Goal: Information Seeking & Learning: Learn about a topic

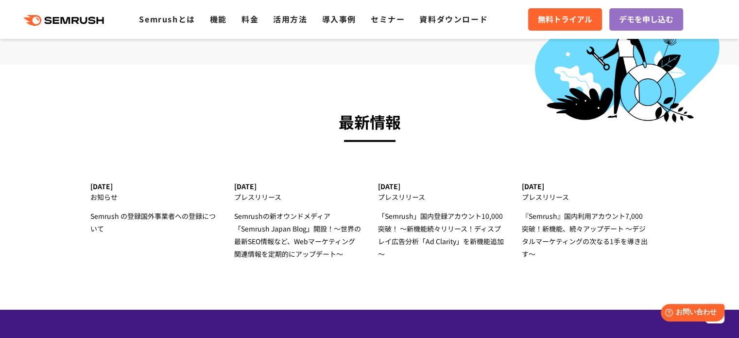
scroll to position [2867, 0]
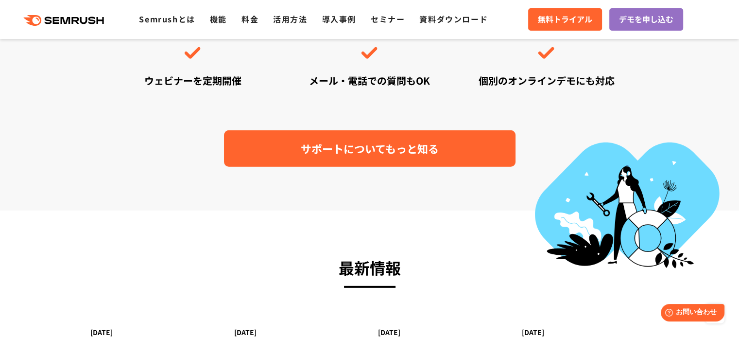
click at [347, 145] on span "サポートについてもっと知る" at bounding box center [370, 148] width 138 height 17
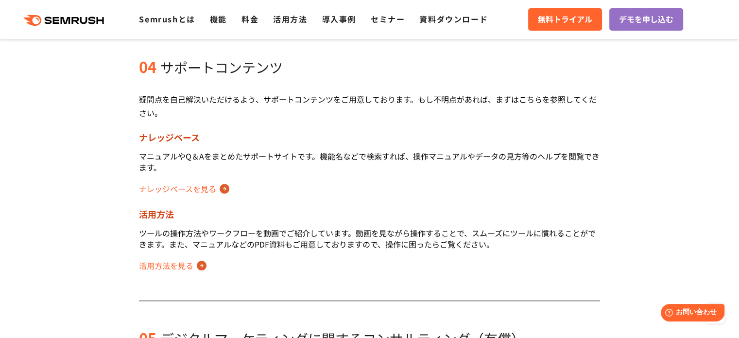
scroll to position [632, 0]
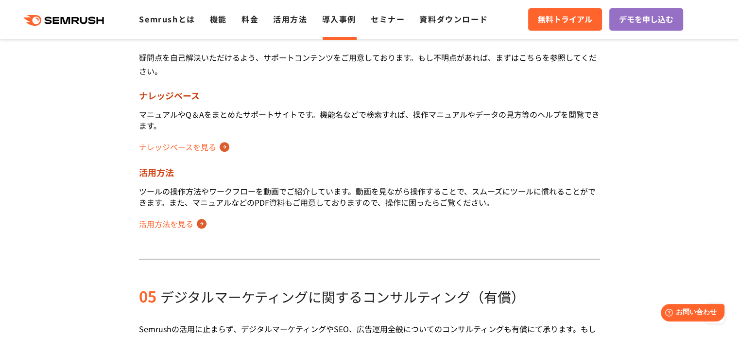
click at [334, 25] on li "導入事例" at bounding box center [339, 19] width 34 height 13
click at [267, 16] on ul "Semrushとは 機能 料金 活用方法 導入事例 セミナー 資料ダウンロード" at bounding box center [320, 19] width 363 height 13
click at [336, 19] on link "導入事例" at bounding box center [339, 19] width 34 height 12
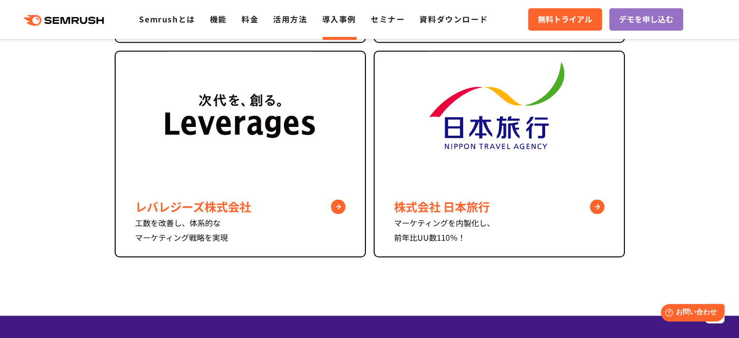
scroll to position [826, 0]
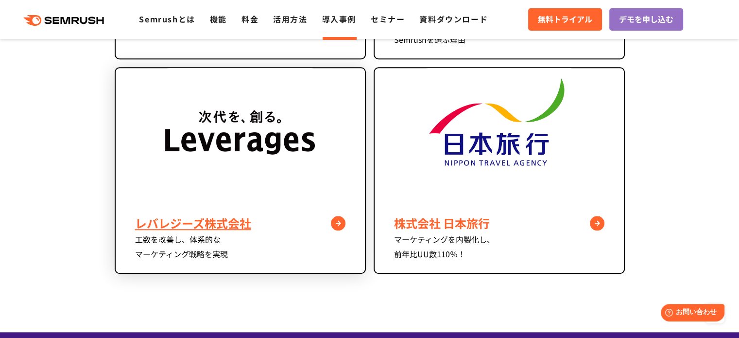
click at [210, 128] on img at bounding box center [240, 135] width 150 height 135
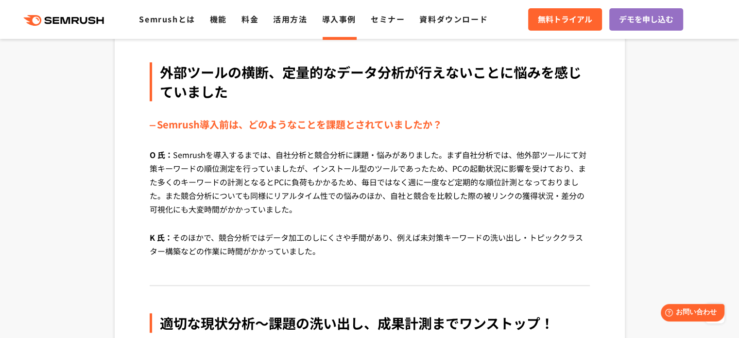
scroll to position [875, 0]
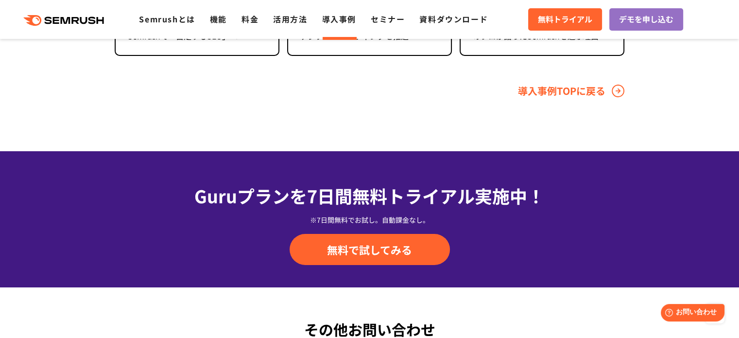
scroll to position [3382, 0]
